Goal: Task Accomplishment & Management: Complete application form

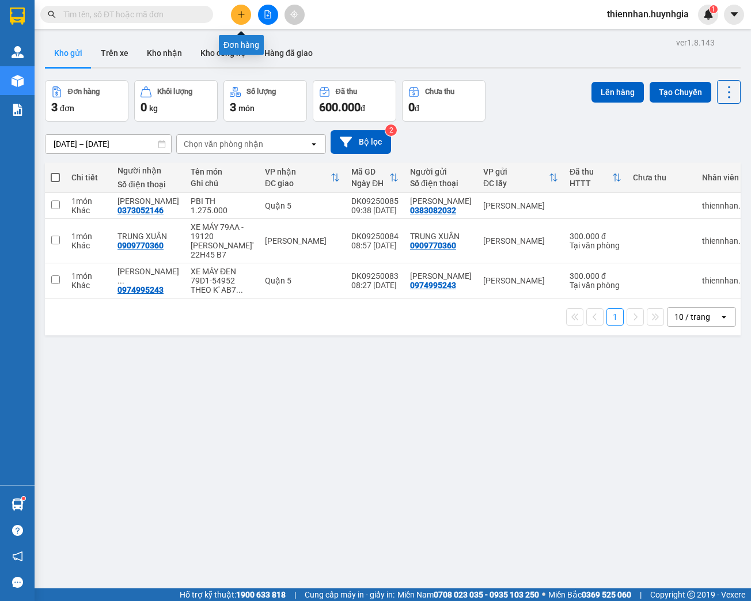
click at [237, 15] on icon "plus" at bounding box center [241, 14] width 8 height 8
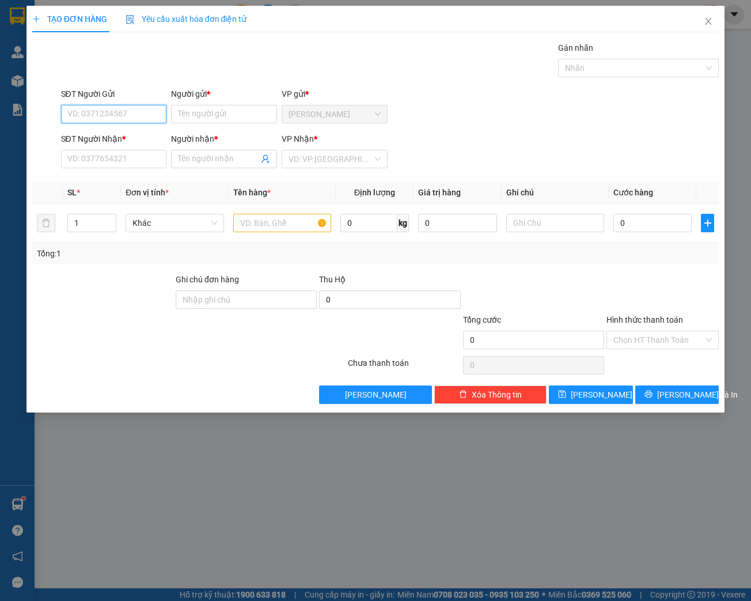
click at [145, 115] on input "SĐT Người Gửi" at bounding box center [114, 114] width 106 height 18
type input "0387810124"
click at [234, 115] on input "Người gửi *" at bounding box center [224, 114] width 106 height 18
type input "QUỐC CHÍ"
click at [93, 159] on input "SĐT Người Nhận *" at bounding box center [114, 159] width 106 height 18
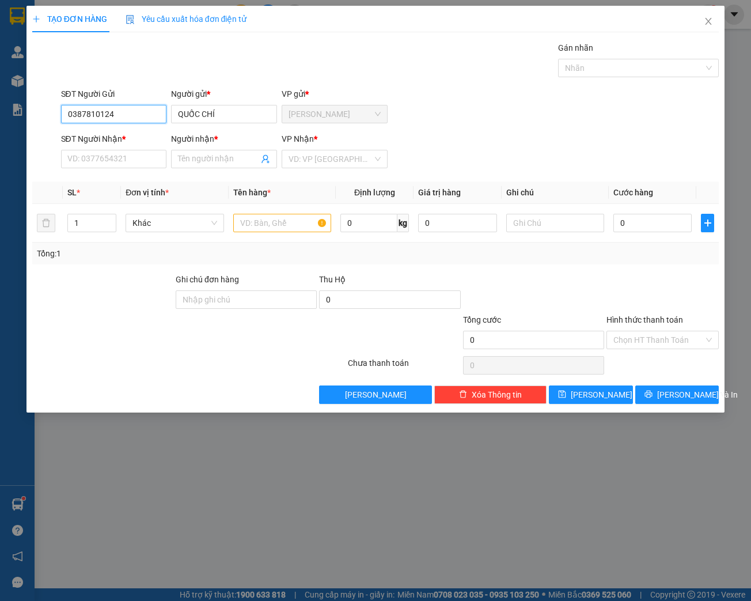
drag, startPoint x: 129, startPoint y: 113, endPoint x: 85, endPoint y: 108, distance: 44.1
click at [64, 116] on input "0387810124" at bounding box center [114, 114] width 106 height 18
click at [71, 159] on input "SĐT Người Nhận *" at bounding box center [114, 159] width 106 height 18
paste input "0387810124"
type input "0387810124"
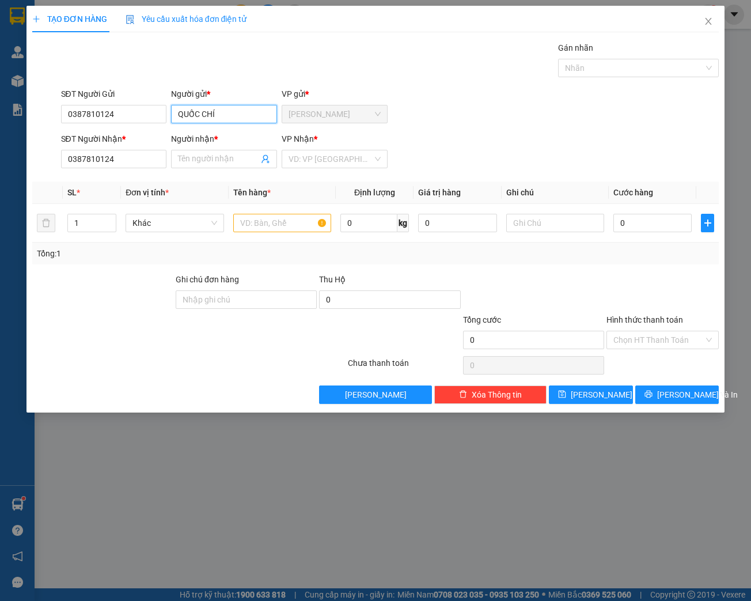
drag, startPoint x: 222, startPoint y: 115, endPoint x: 170, endPoint y: 115, distance: 51.2
click at [170, 115] on div "Người gửi * QUỐC CHÍ QUỐC CHÍ" at bounding box center [224, 108] width 111 height 40
click at [184, 158] on input "Người nhận *" at bounding box center [218, 159] width 81 height 13
paste input "QUỐC CHÍ"
type input "QUỐC CHÍ"
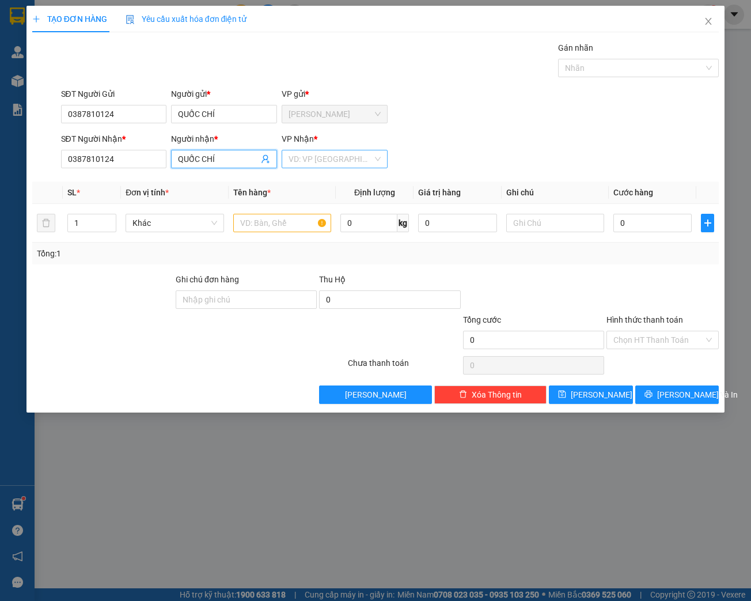
click at [328, 159] on input "search" at bounding box center [330, 158] width 84 height 17
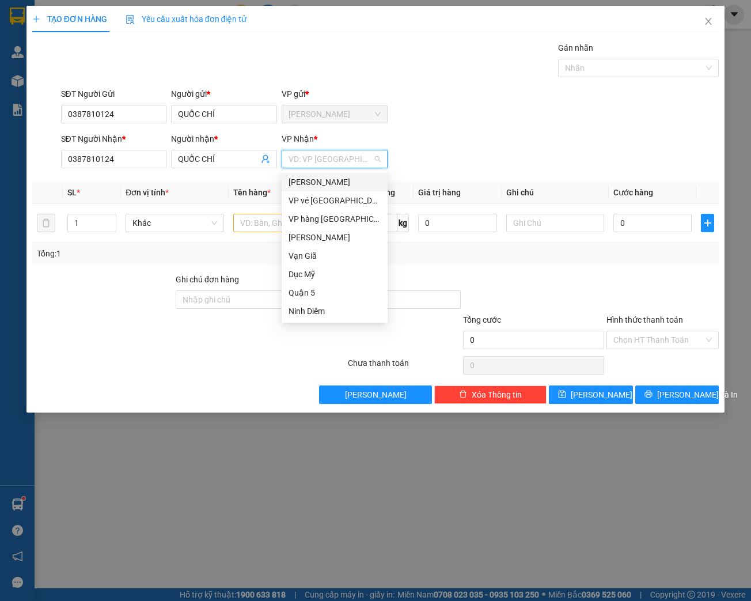
click at [312, 182] on div "[PERSON_NAME]" at bounding box center [334, 182] width 92 height 13
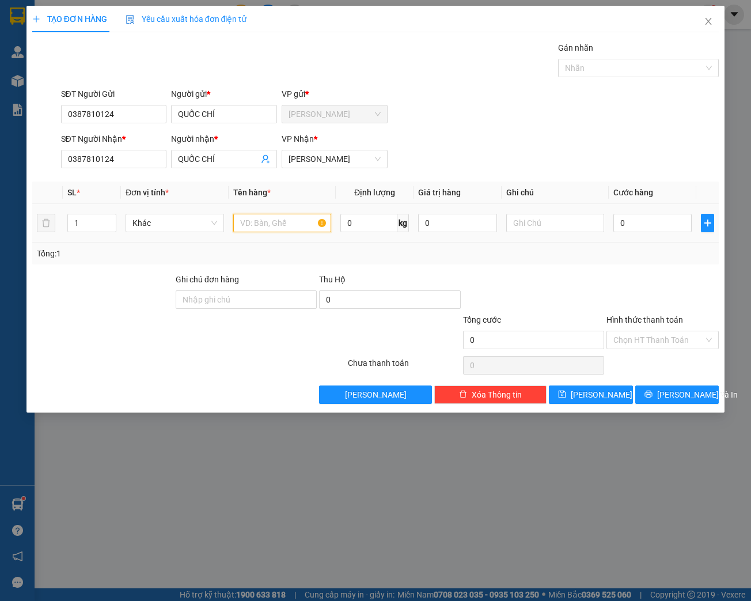
click at [269, 224] on input "text" at bounding box center [282, 223] width 98 height 18
type input "XE WAVE-BS: 79N2-4315"
click at [627, 223] on input "0" at bounding box center [652, 223] width 78 height 18
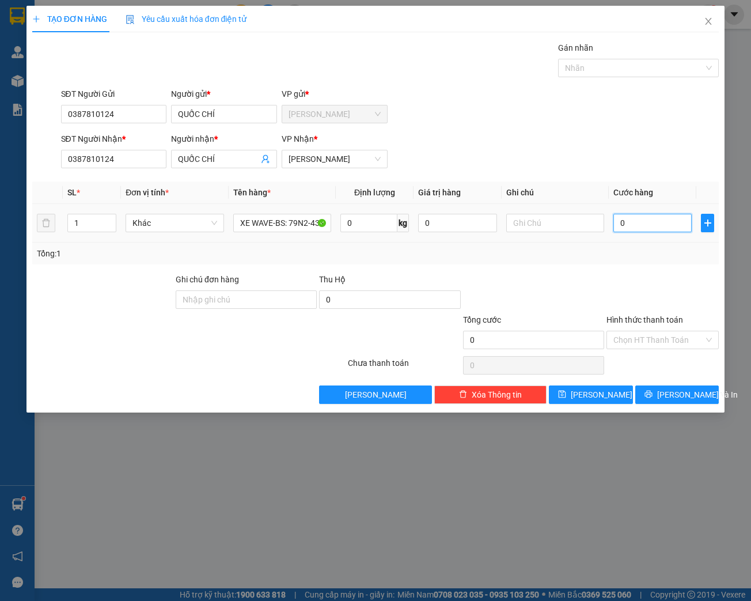
type input "3"
type input "30"
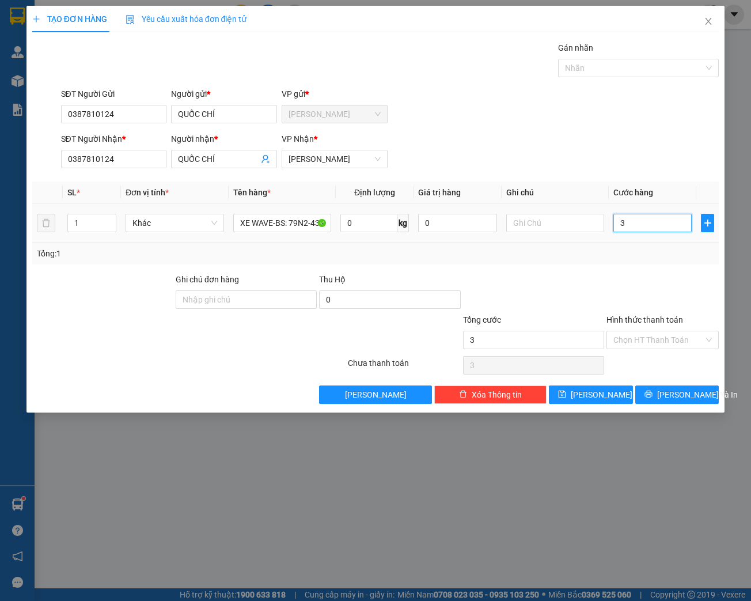
type input "30"
type input "300"
type input "3.000"
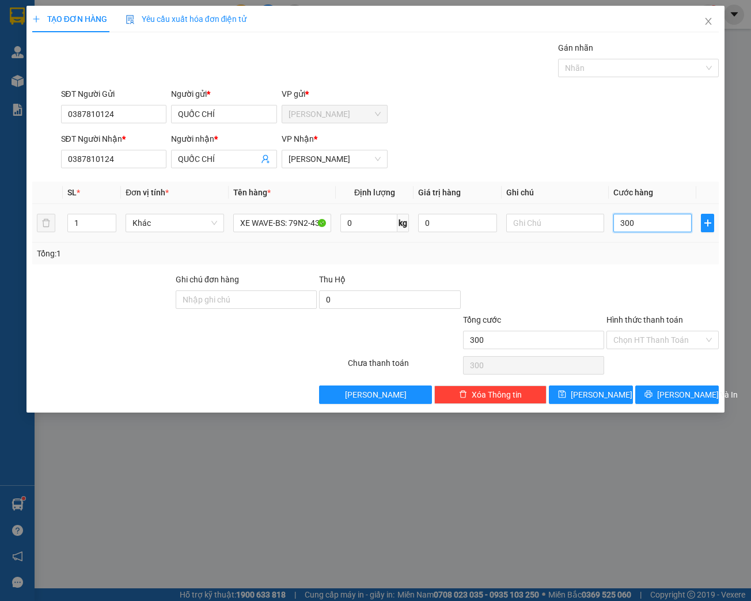
type input "3.000"
type input "30.000"
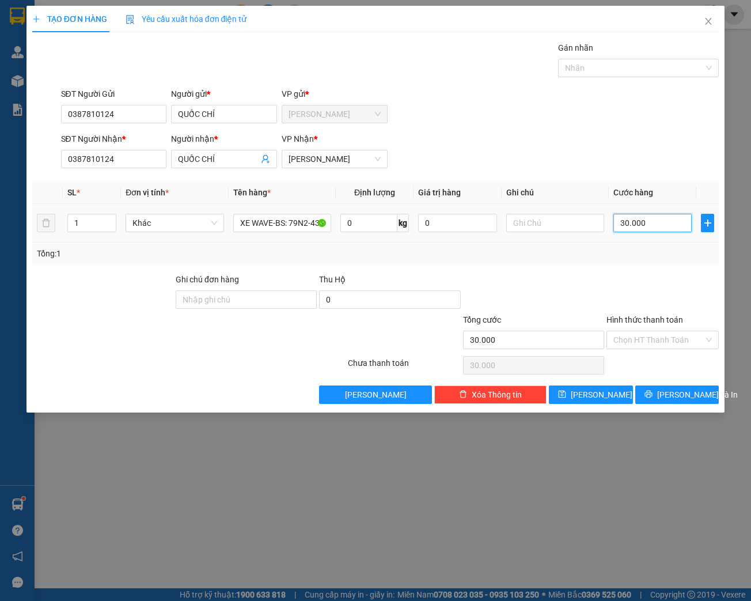
type input "300.000"
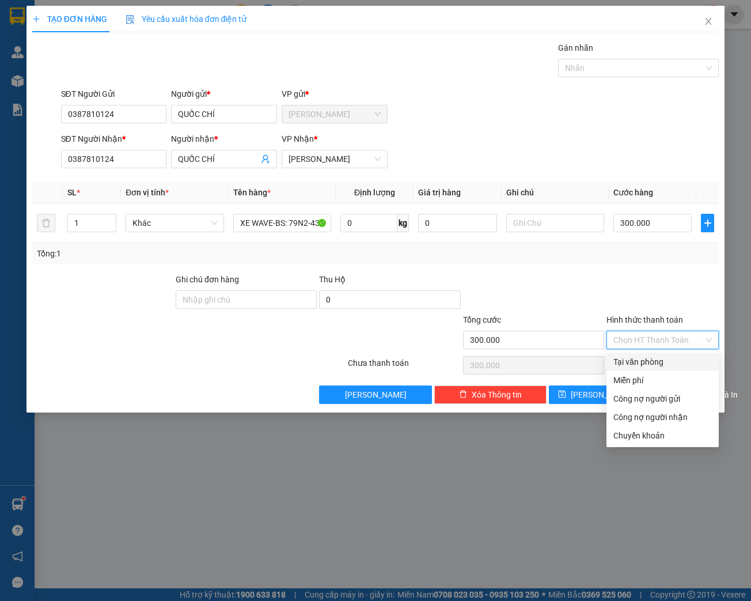
click at [662, 336] on input "Hình thức thanh toán" at bounding box center [658, 339] width 90 height 17
click at [655, 362] on div "Tại văn phòng" at bounding box center [662, 361] width 98 height 13
type input "0"
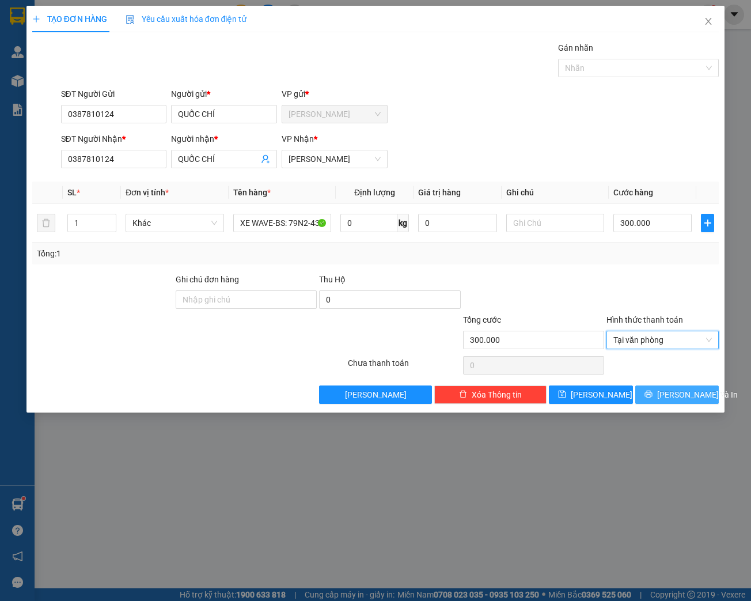
click at [682, 394] on span "[PERSON_NAME] và In" at bounding box center [697, 394] width 81 height 13
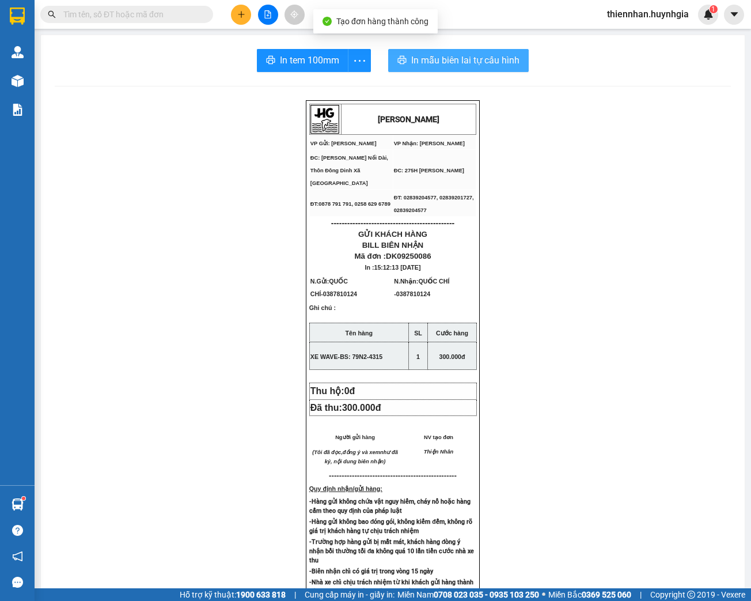
click at [481, 62] on span "In mẫu biên lai tự cấu hình" at bounding box center [465, 60] width 108 height 14
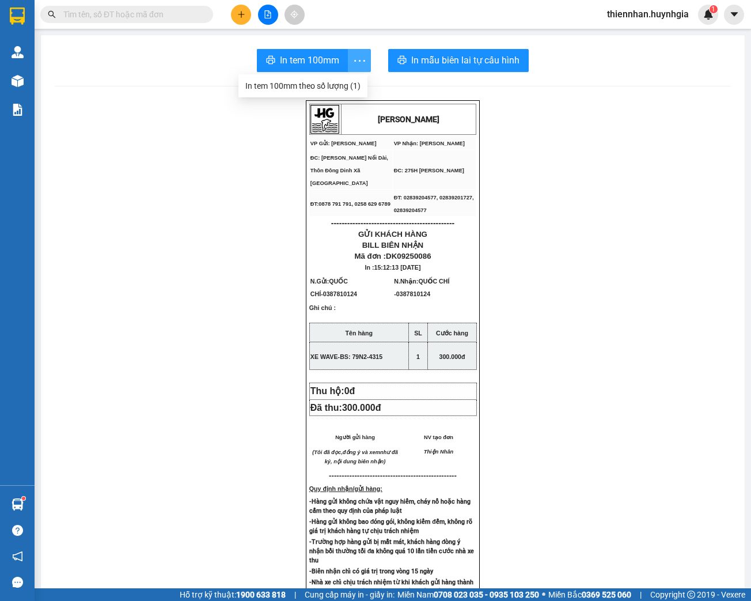
click at [358, 56] on icon "more" at bounding box center [359, 61] width 14 height 14
click at [353, 87] on div "In tem 100mm theo số lượng (1)" at bounding box center [302, 85] width 115 height 13
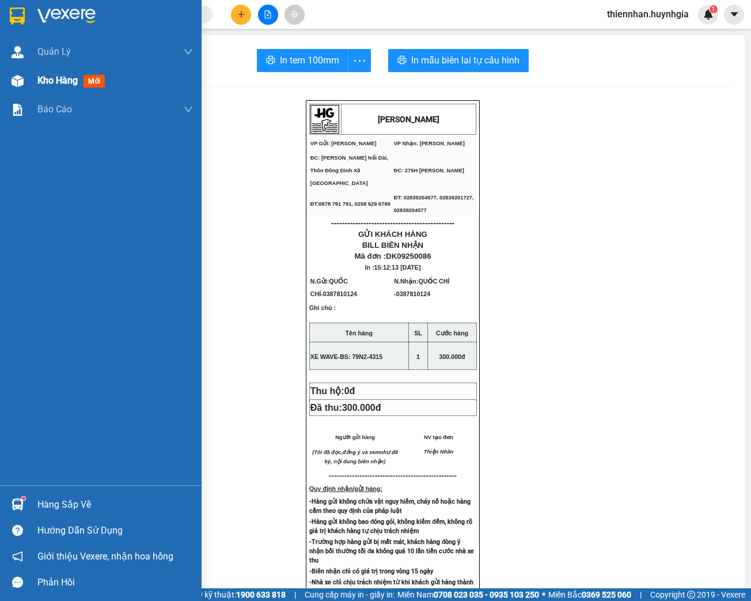
click at [51, 85] on span "Kho hàng" at bounding box center [57, 80] width 40 height 11
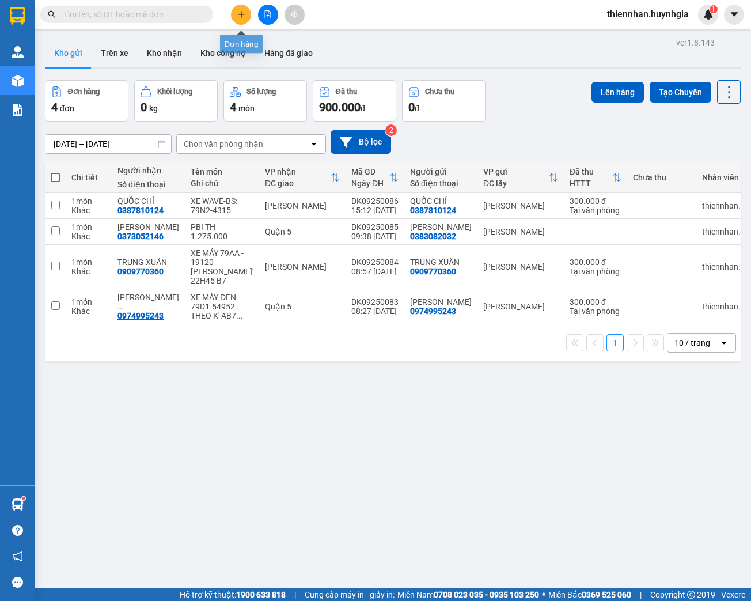
click at [243, 12] on icon "plus" at bounding box center [241, 14] width 8 height 8
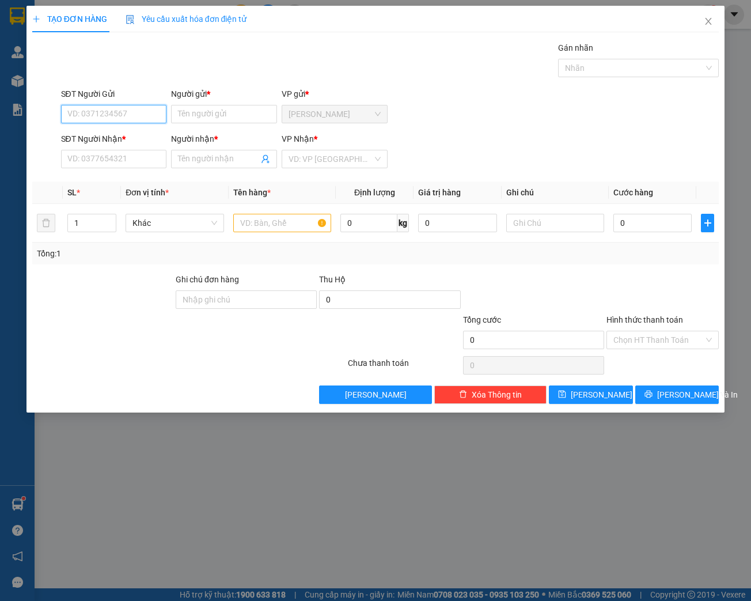
click at [121, 113] on input "SĐT Người Gửi" at bounding box center [114, 114] width 106 height 18
type input "0354886194"
click at [213, 113] on input "Người gửi *" at bounding box center [224, 114] width 106 height 18
type input "[PERSON_NAME]"
click at [115, 158] on input "SĐT Người Nhận *" at bounding box center [114, 159] width 106 height 18
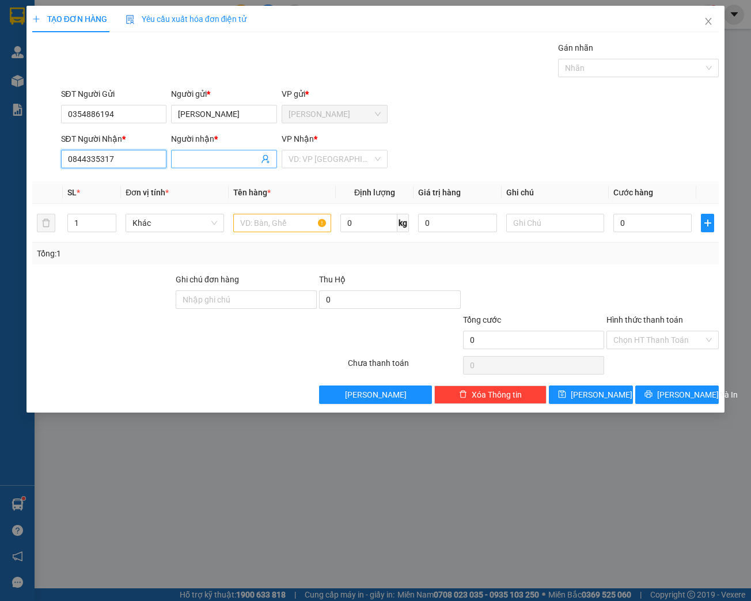
type input "0844335317"
click at [215, 158] on input "Người nhận *" at bounding box center [218, 159] width 81 height 13
type input "[PERSON_NAME]"
click at [333, 159] on input "search" at bounding box center [330, 158] width 84 height 17
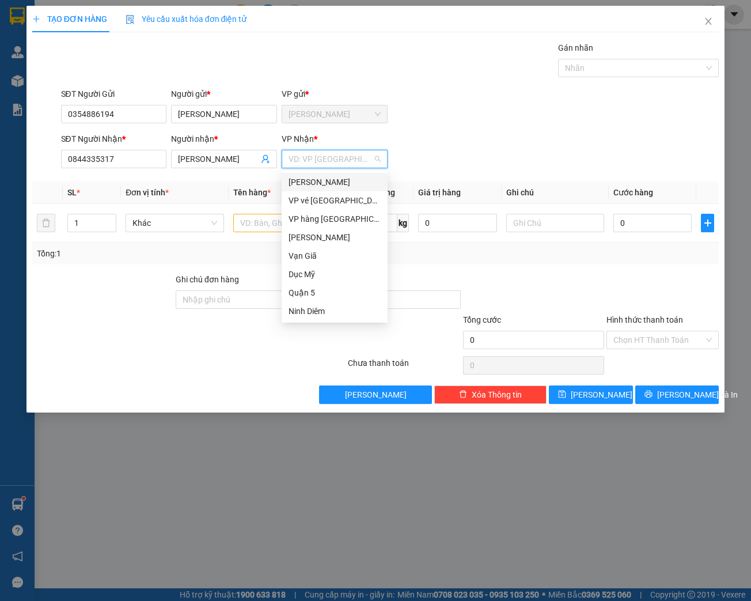
click at [319, 184] on div "[PERSON_NAME]" at bounding box center [334, 182] width 92 height 13
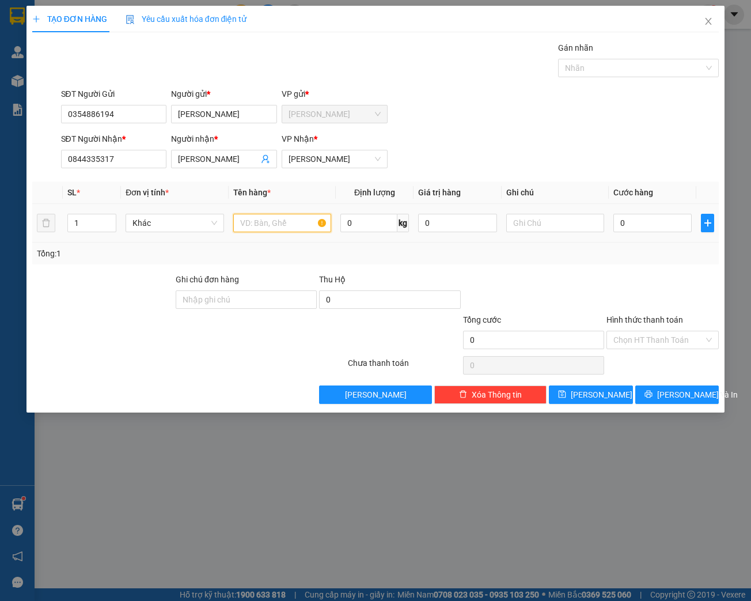
click at [286, 223] on input "text" at bounding box center [282, 223] width 98 height 18
type input "XE WAVE MÀU XANH- BS: 79L4- 0211( KÈM KHÓA)"
click at [639, 222] on input "0" at bounding box center [652, 223] width 78 height 18
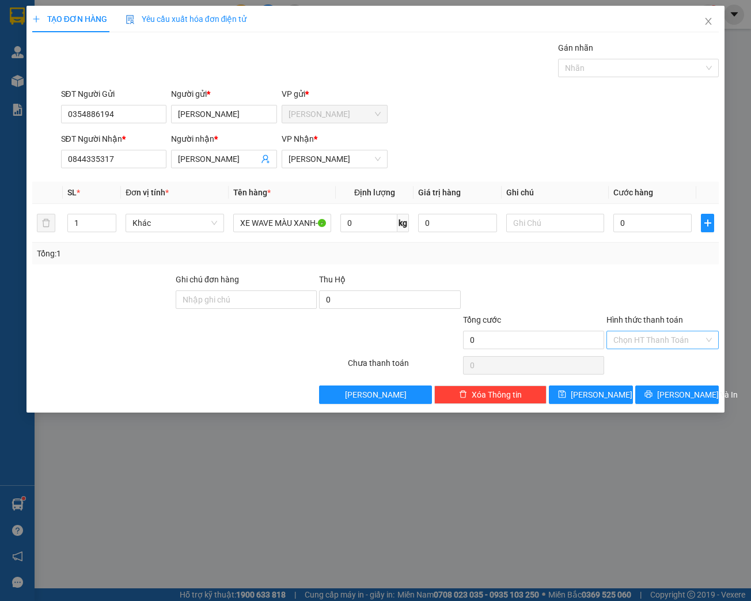
click at [647, 339] on input "Hình thức thanh toán" at bounding box center [658, 339] width 90 height 17
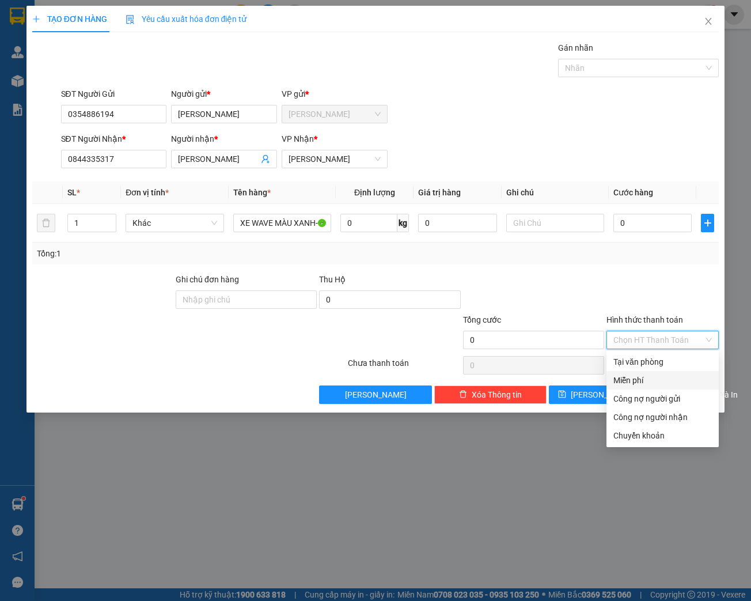
click at [644, 382] on div "Miễn phí" at bounding box center [662, 380] width 98 height 13
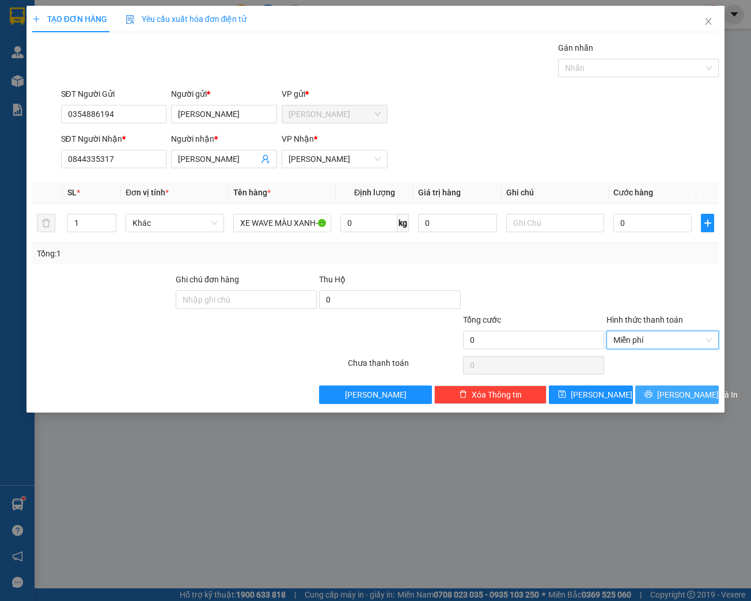
click at [682, 398] on span "[PERSON_NAME] và In" at bounding box center [697, 394] width 81 height 13
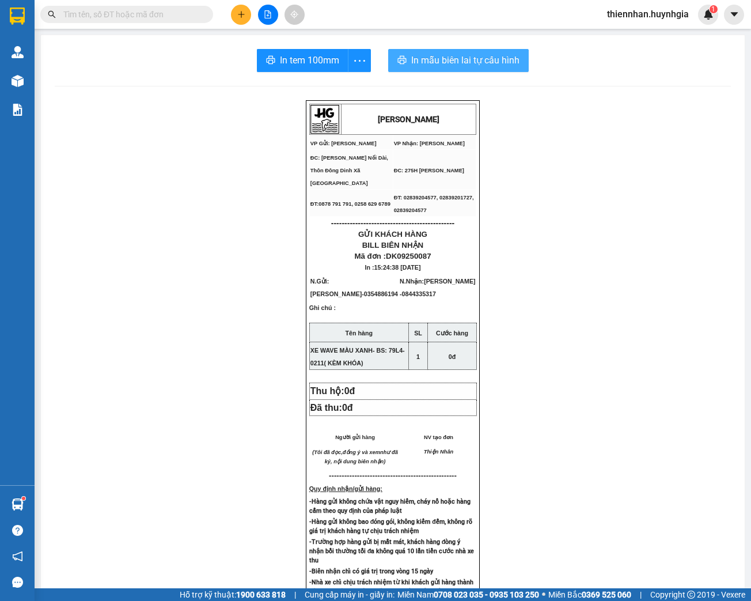
click at [474, 64] on span "In mẫu biên lai tự cấu hình" at bounding box center [465, 60] width 108 height 14
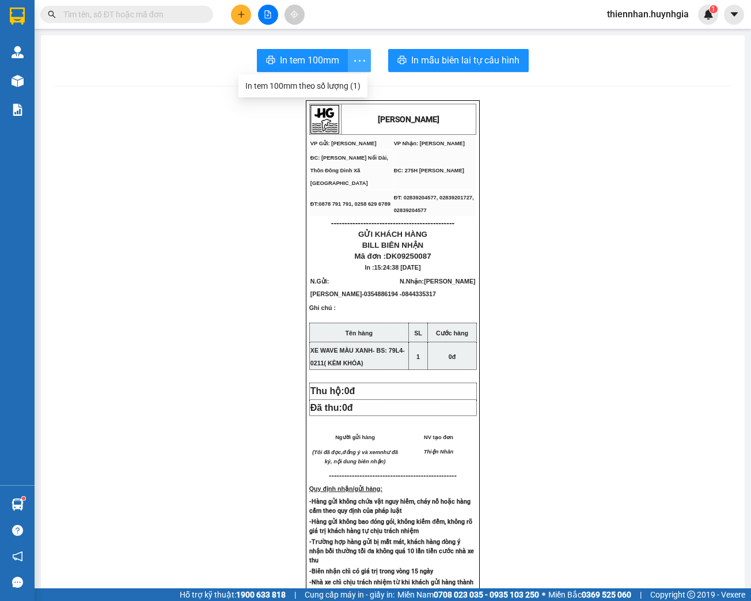
click at [356, 60] on icon "more" at bounding box center [359, 60] width 11 height 2
click at [339, 88] on div "In tem 100mm theo số lượng (1)" at bounding box center [302, 85] width 115 height 13
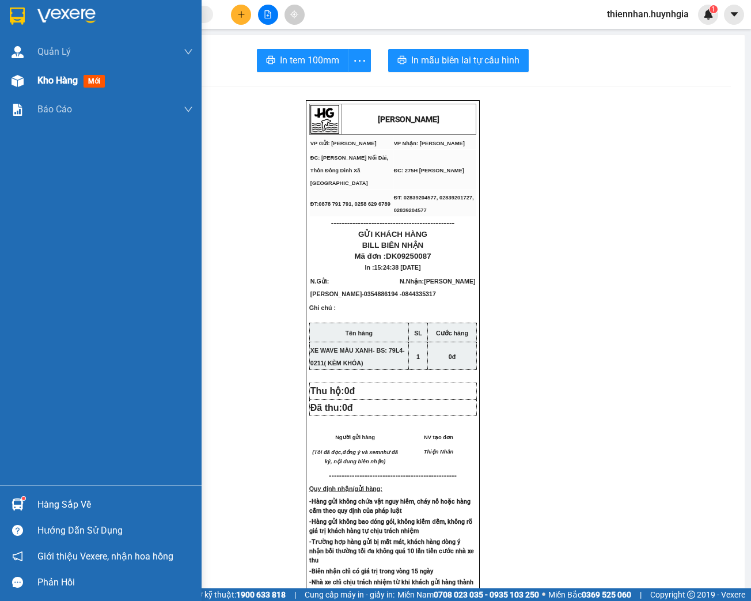
click at [39, 84] on span "Kho hàng" at bounding box center [57, 80] width 40 height 11
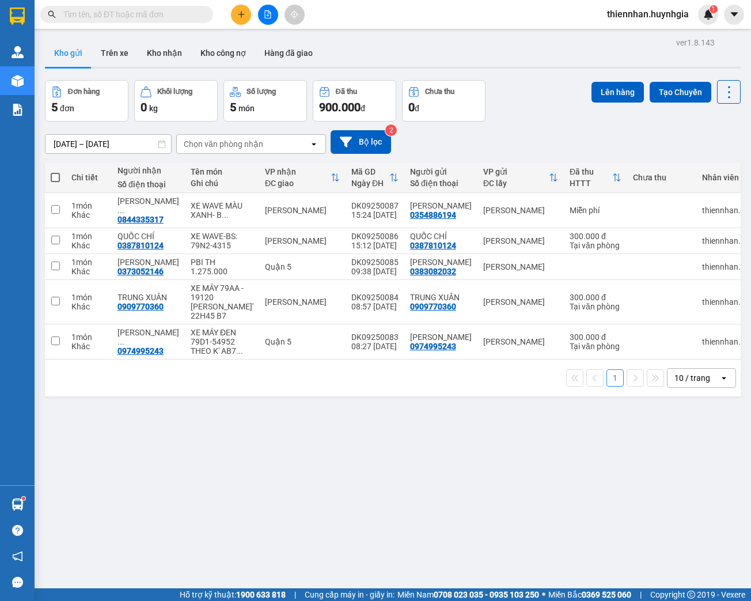
click at [69, 55] on button "Kho gửi" at bounding box center [68, 53] width 47 height 28
click at [647, 352] on button at bounding box center [649, 342] width 16 height 20
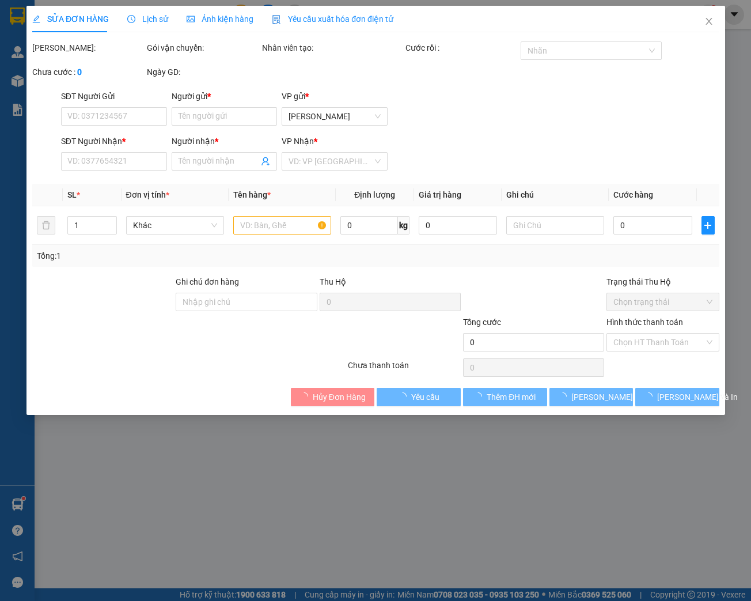
type input "0974995243"
type input "[PERSON_NAME]"
type input "0974995243"
type input "[PERSON_NAME]"
type input "THEO K' AB7 CHUYẾN VIP 21H"
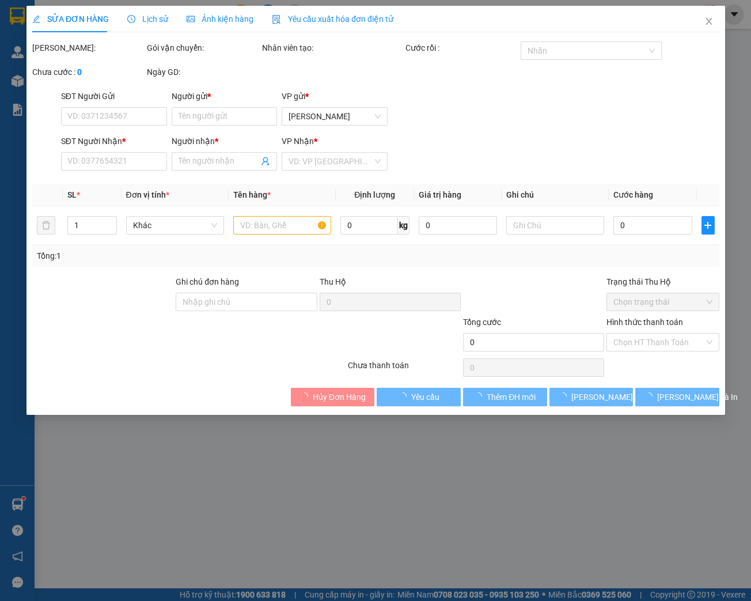
type input "300.000"
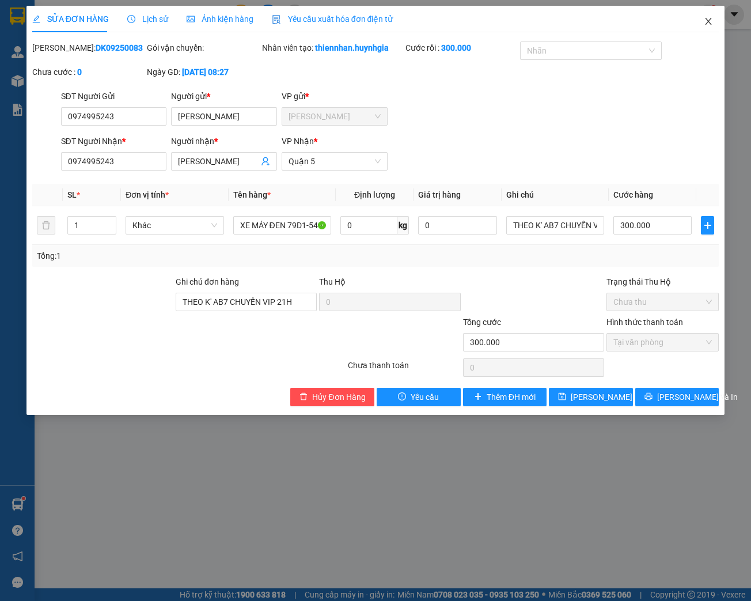
click at [711, 24] on icon "close" at bounding box center [708, 21] width 6 height 7
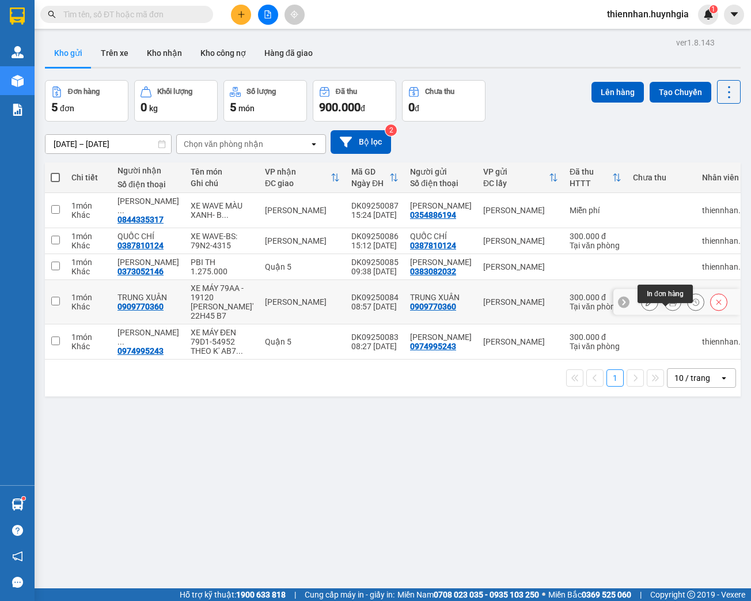
click at [669, 306] on icon at bounding box center [673, 302] width 8 height 8
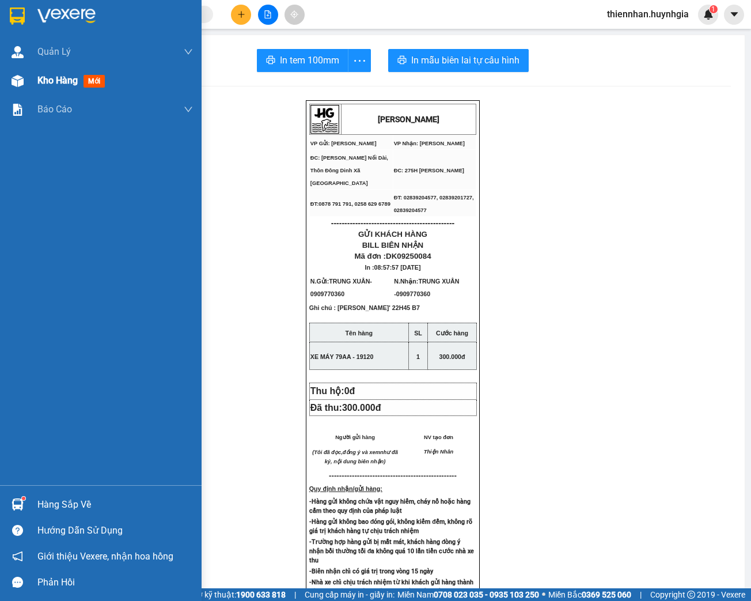
click at [55, 79] on span "Kho hàng" at bounding box center [57, 80] width 40 height 11
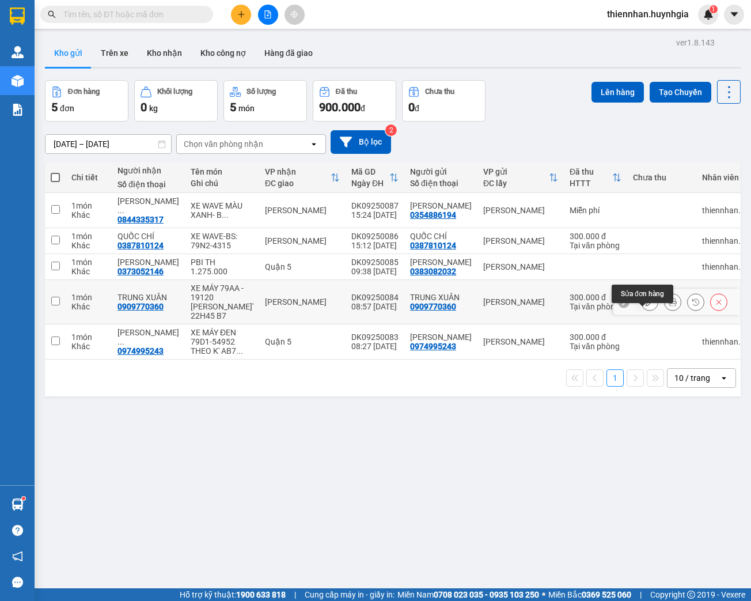
click at [645, 306] on icon at bounding box center [649, 302] width 8 height 8
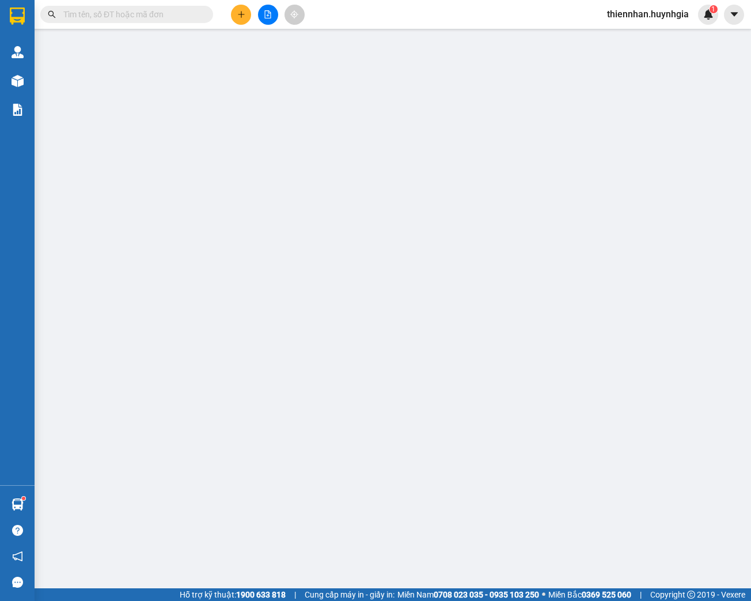
type input "0909770360"
type input "TRUNG XUÂN"
type input "0909770360"
type input "TRUNG XUÂN"
type input "[PERSON_NAME]' 22H45 B7"
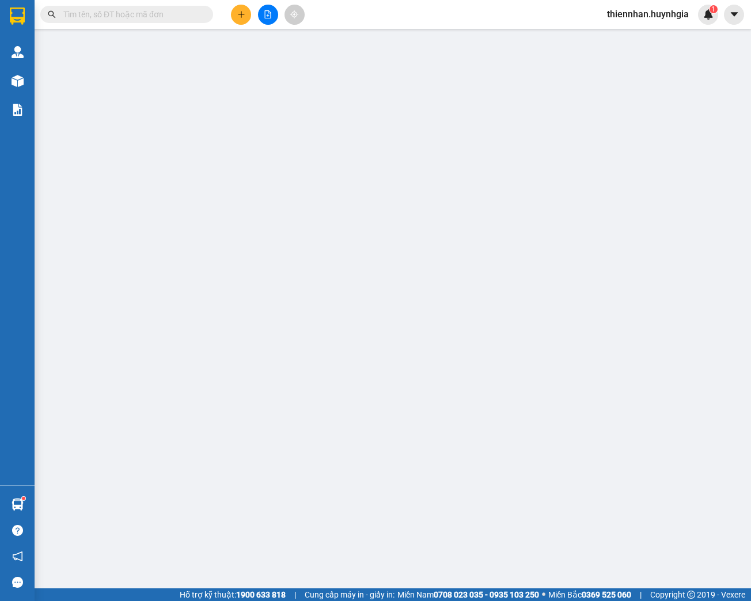
type input "300.000"
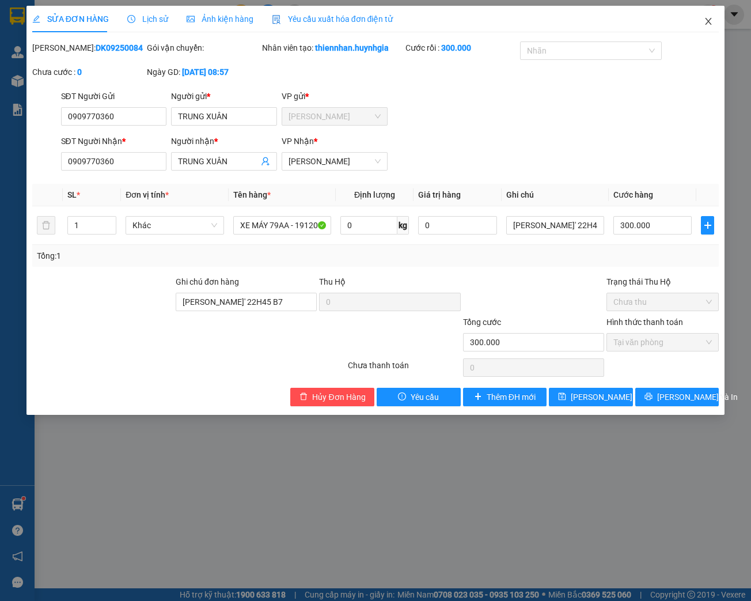
click at [707, 21] on icon "close" at bounding box center [708, 21] width 6 height 7
